Goal: Task Accomplishment & Management: Manage account settings

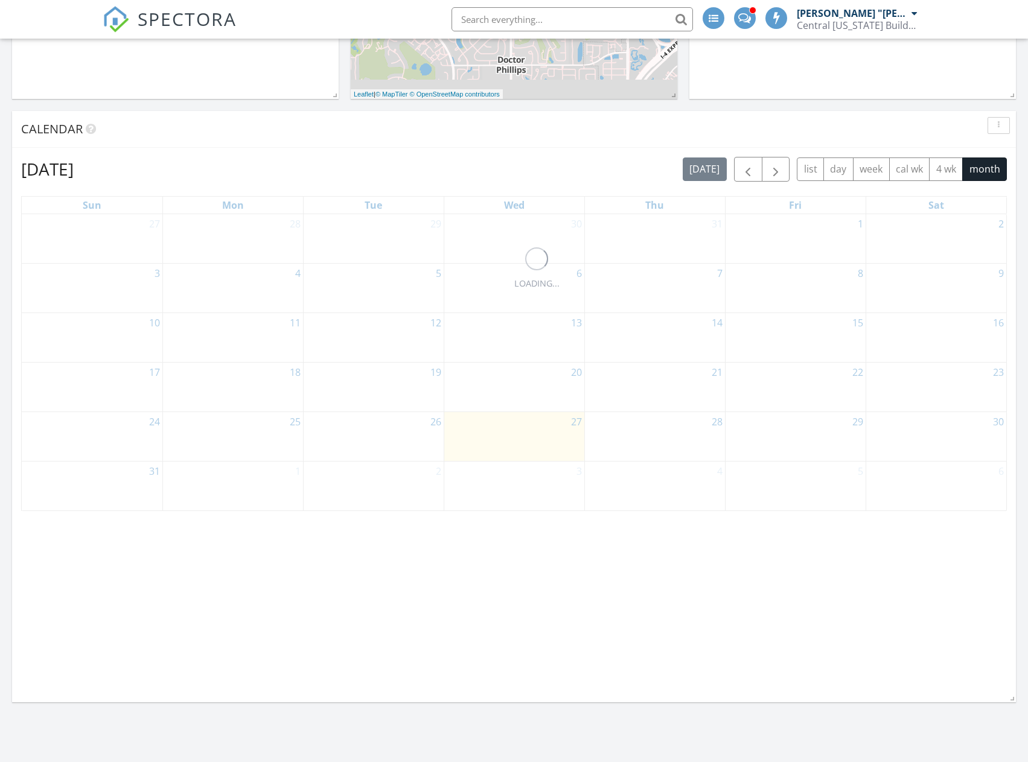
scroll to position [6, 6]
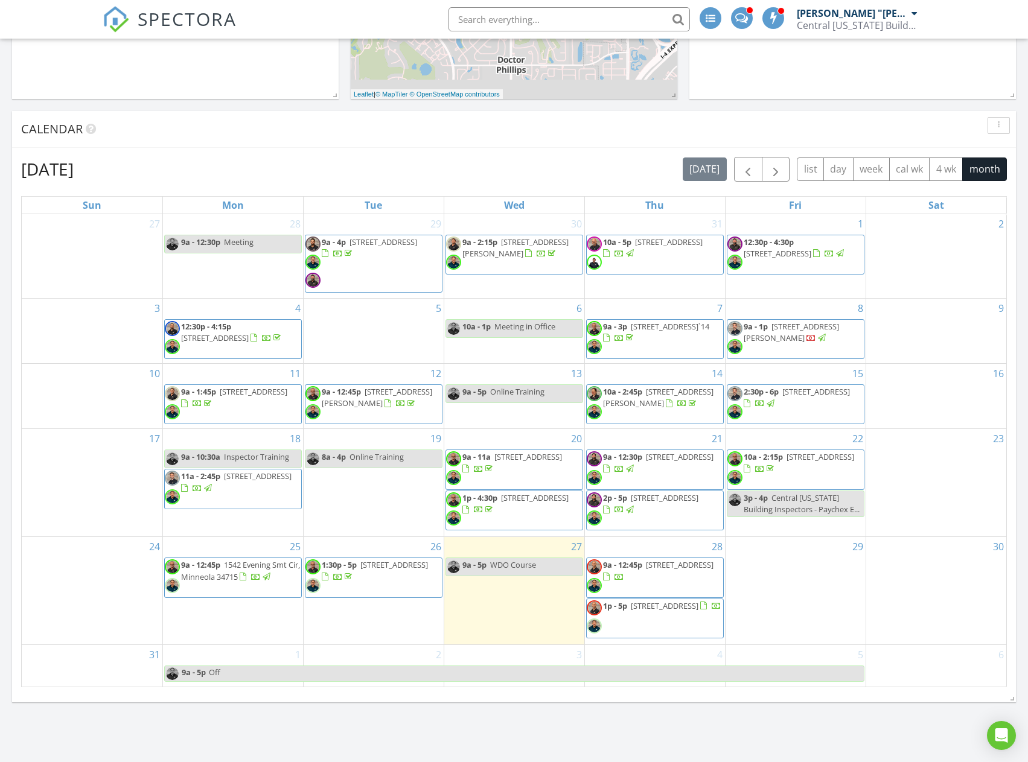
click at [646, 570] on span "711 Cypress Ave , Orange City 32763" at bounding box center [680, 564] width 68 height 11
click at [678, 724] on div "Today 9:00 am WDO Course Hector "Jay" Padilla Map + − Leaflet | © MapTiler © Op…" at bounding box center [514, 286] width 1028 height 1098
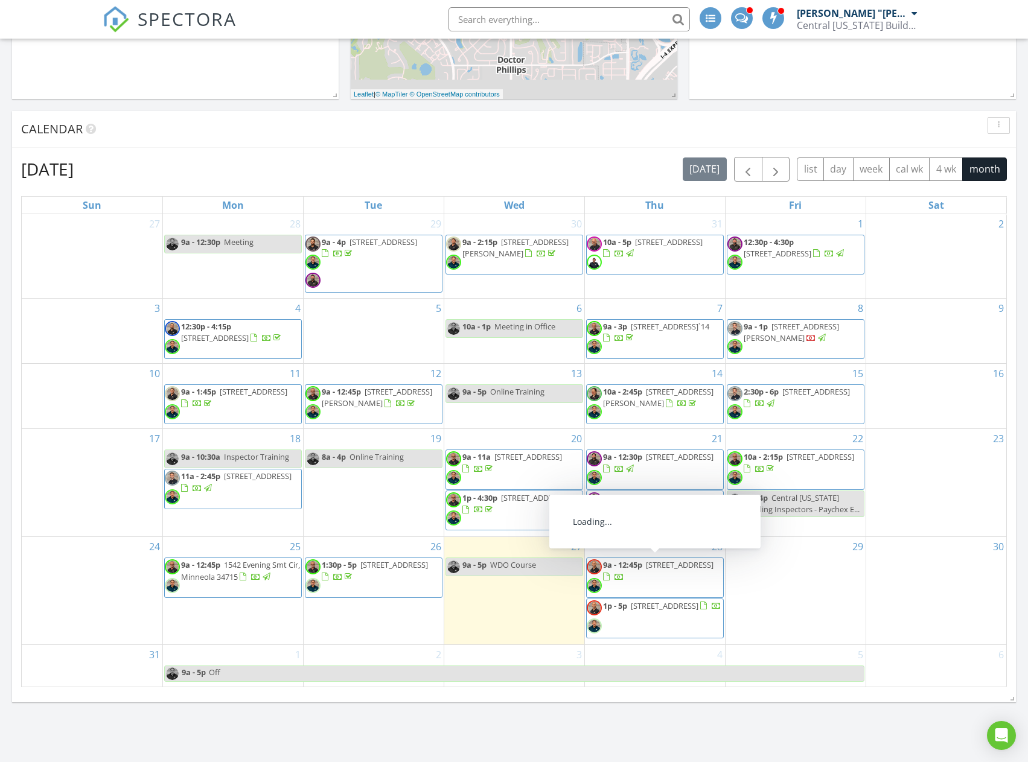
click at [646, 570] on span "711 Cypress Ave , Orange City 32763" at bounding box center [680, 564] width 68 height 11
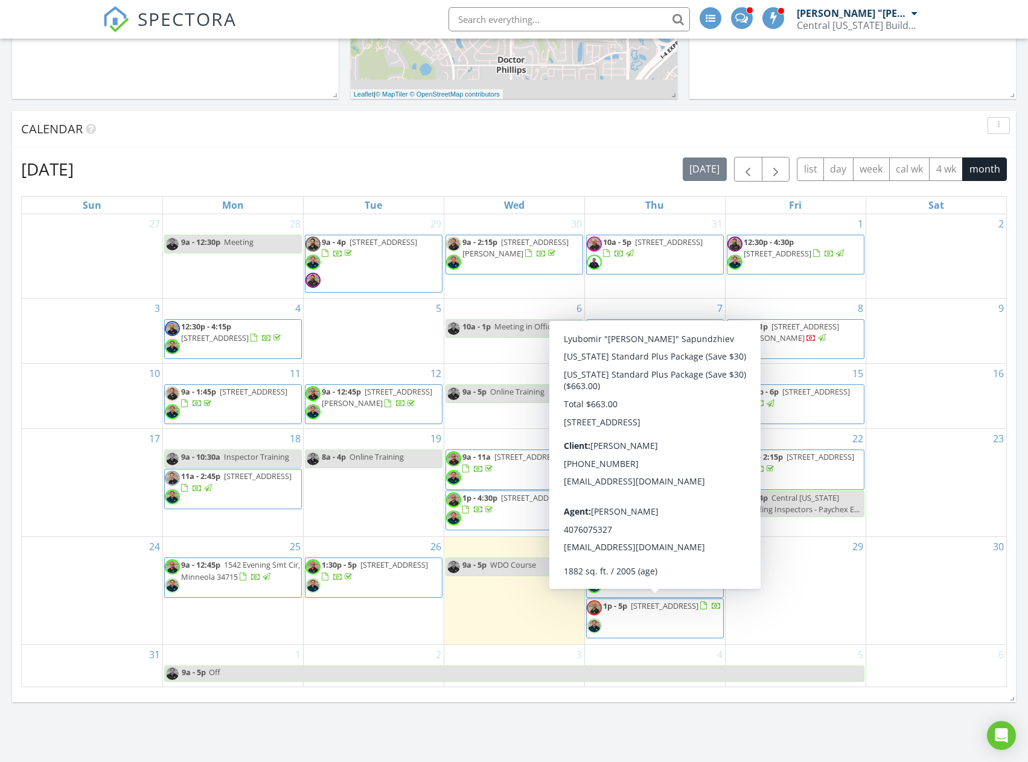
click at [666, 611] on span "648 Placid Run Rd, Orange City 32763" at bounding box center [665, 605] width 68 height 11
click at [656, 611] on span "648 Placid Run Rd, Orange City 32763" at bounding box center [665, 605] width 68 height 11
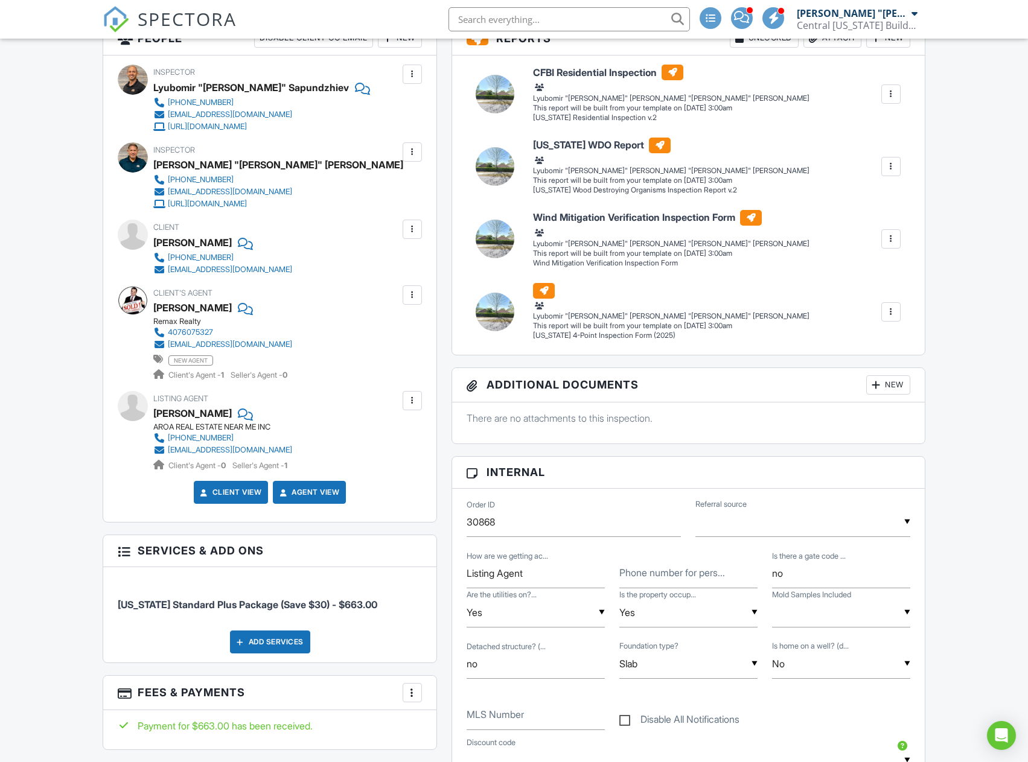
scroll to position [302, 0]
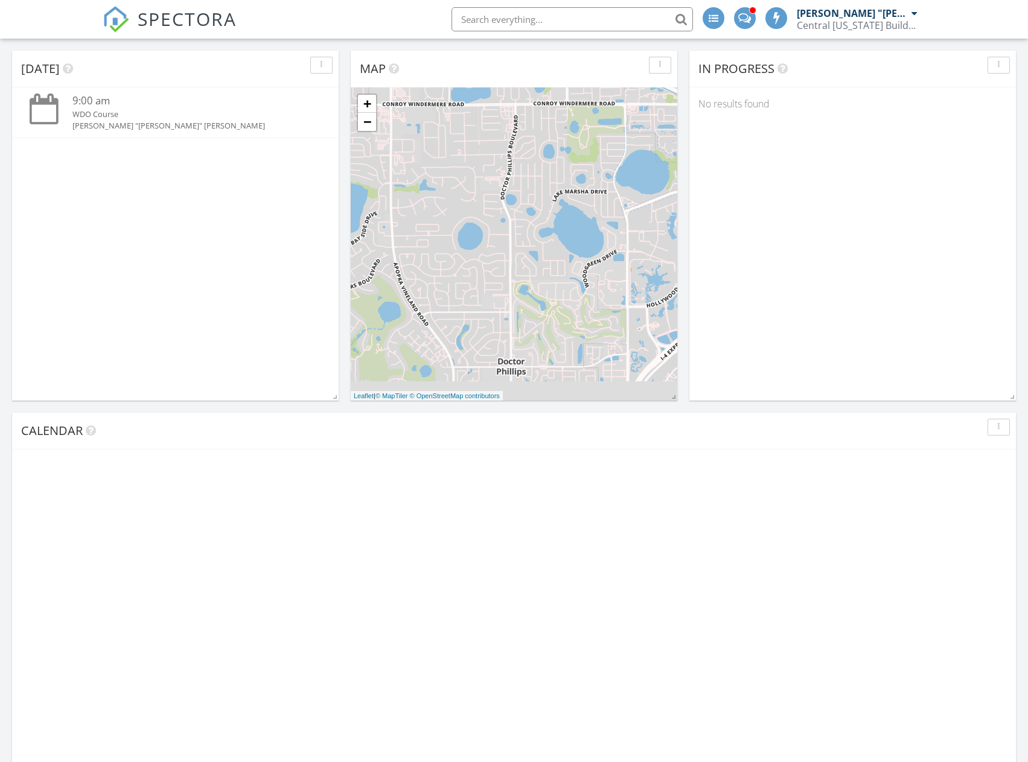
scroll to position [372, 0]
